Goal: Communication & Community: Share content

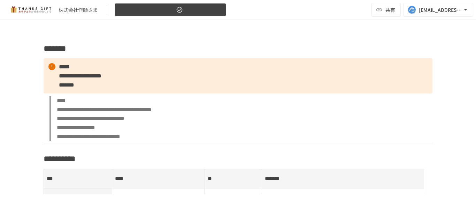
click at [174, 6] on span "2025/5/14 運用ミーティング" at bounding box center [146, 10] width 55 height 9
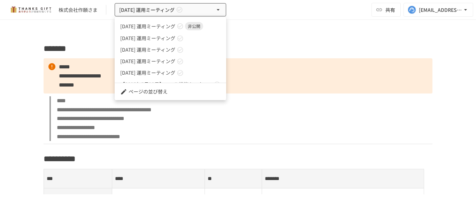
click at [386, 8] on div at bounding box center [238, 104] width 476 height 209
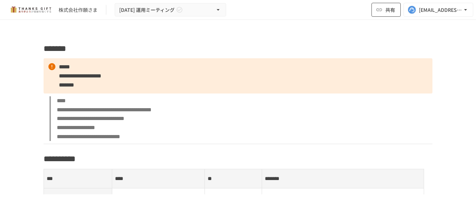
click at [386, 9] on span "共有" at bounding box center [390, 10] width 10 height 8
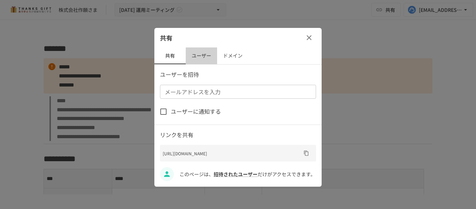
click at [197, 57] on button "ユーザー" at bounding box center [201, 55] width 31 height 17
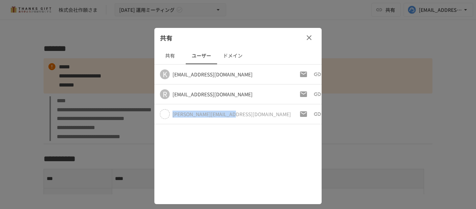
drag, startPoint x: 236, startPoint y: 114, endPoint x: 172, endPoint y: 115, distance: 64.8
click at [172, 115] on div "hikaru.ganba@gmail.com" at bounding box center [225, 114] width 131 height 10
copy div "hikaru.ganba@gmail.com"
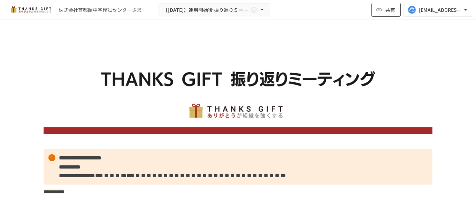
click at [388, 14] on span "共有" at bounding box center [390, 10] width 10 height 8
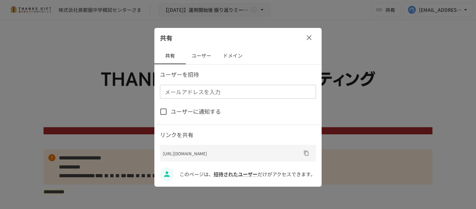
click at [85, 85] on div at bounding box center [238, 104] width 476 height 209
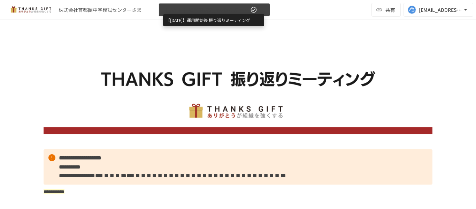
click at [178, 13] on span "【[DATE]】運用開始後 振り返りミーティング" at bounding box center [206, 10] width 86 height 9
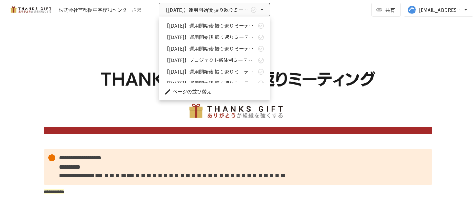
click at [104, 106] on div at bounding box center [238, 104] width 476 height 209
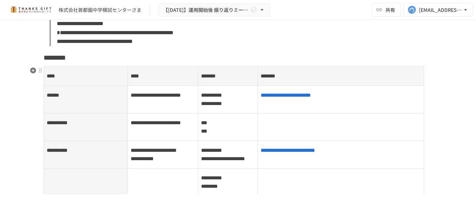
scroll to position [453, 0]
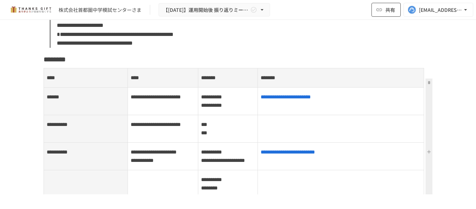
click at [392, 16] on button "共有" at bounding box center [385, 10] width 29 height 14
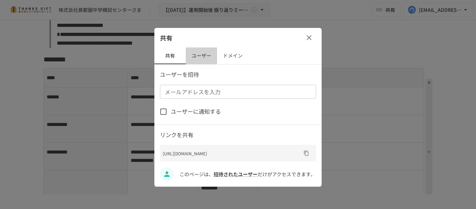
click at [205, 57] on button "ユーザー" at bounding box center [201, 55] width 31 height 17
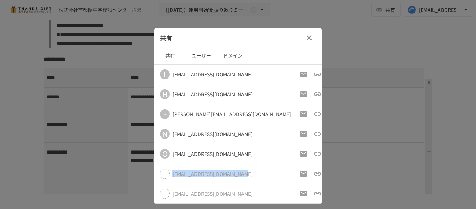
drag, startPoint x: 246, startPoint y: 175, endPoint x: 170, endPoint y: 174, distance: 75.6
click at [170, 174] on div "[EMAIL_ADDRESS][DOMAIN_NAME]" at bounding box center [225, 174] width 131 height 10
copy div "[EMAIL_ADDRESS][DOMAIN_NAME]"
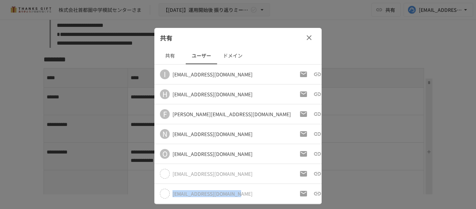
drag, startPoint x: 173, startPoint y: 193, endPoint x: 244, endPoint y: 190, distance: 71.1
click at [244, 190] on div "[EMAIL_ADDRESS][DOMAIN_NAME]" at bounding box center [225, 193] width 131 height 10
copy div "[EMAIL_ADDRESS][DOMAIN_NAME]"
click at [368, 80] on div at bounding box center [238, 104] width 476 height 209
